Goal: Information Seeking & Learning: Check status

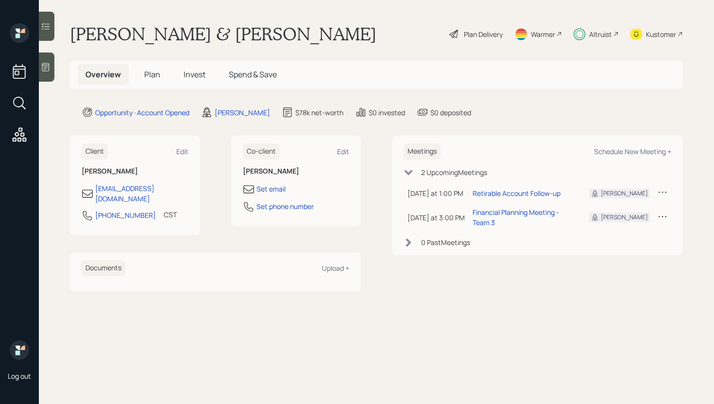
click at [193, 76] on span "Invest" at bounding box center [195, 74] width 22 height 11
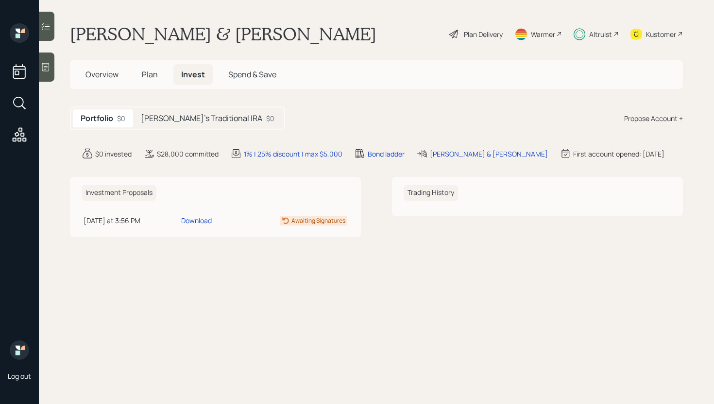
click at [196, 119] on h5 "[PERSON_NAME]'s Traditional IRA" at bounding box center [201, 118] width 121 height 9
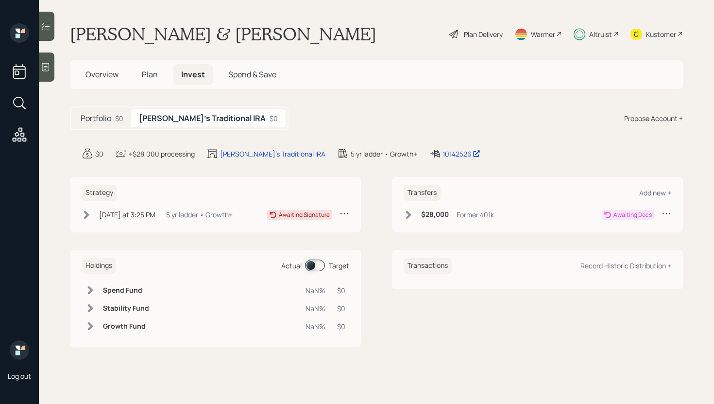
click at [109, 116] on h5 "Portfolio" at bounding box center [96, 118] width 31 height 9
